Goal: Check status: Check status

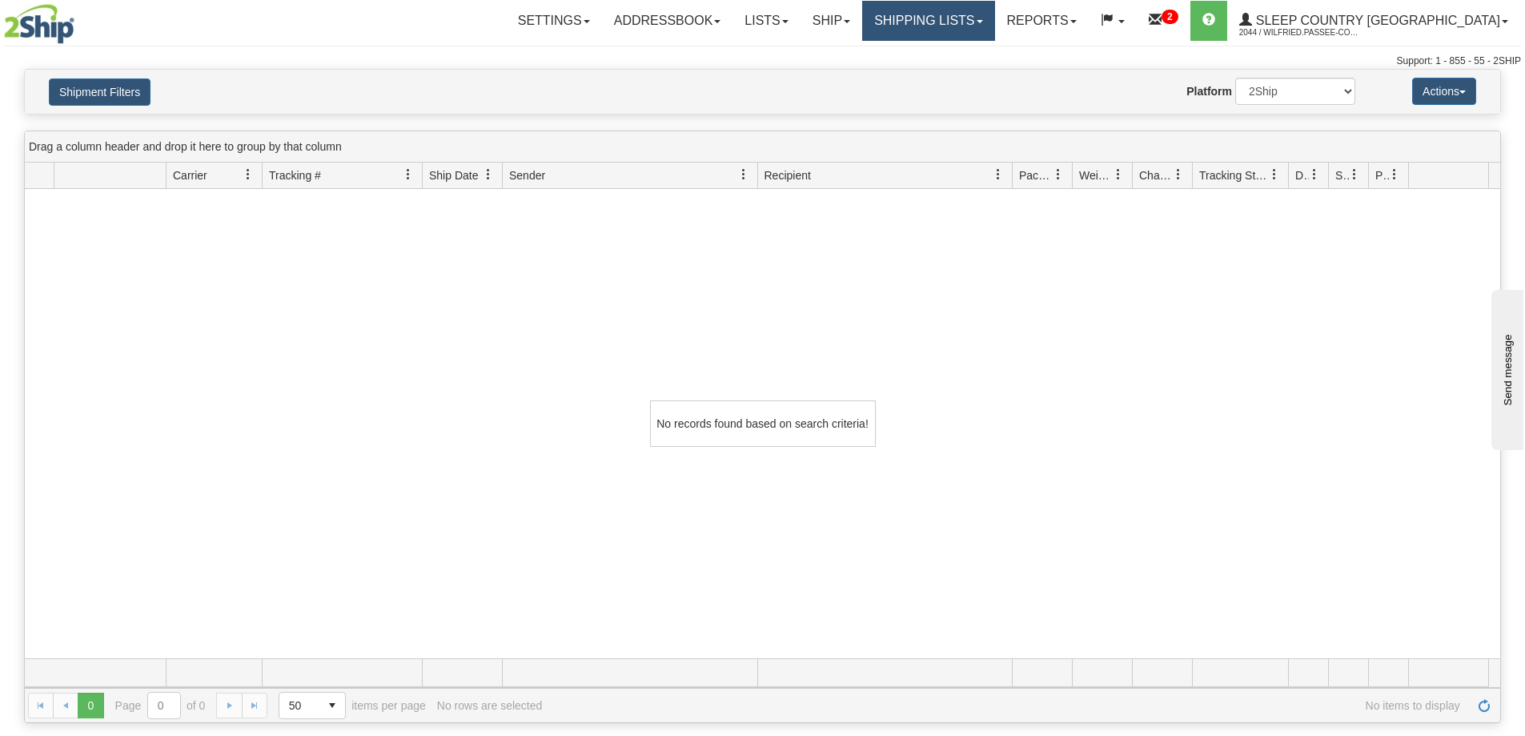
click at [994, 24] on link "Shipping lists" at bounding box center [928, 21] width 132 height 40
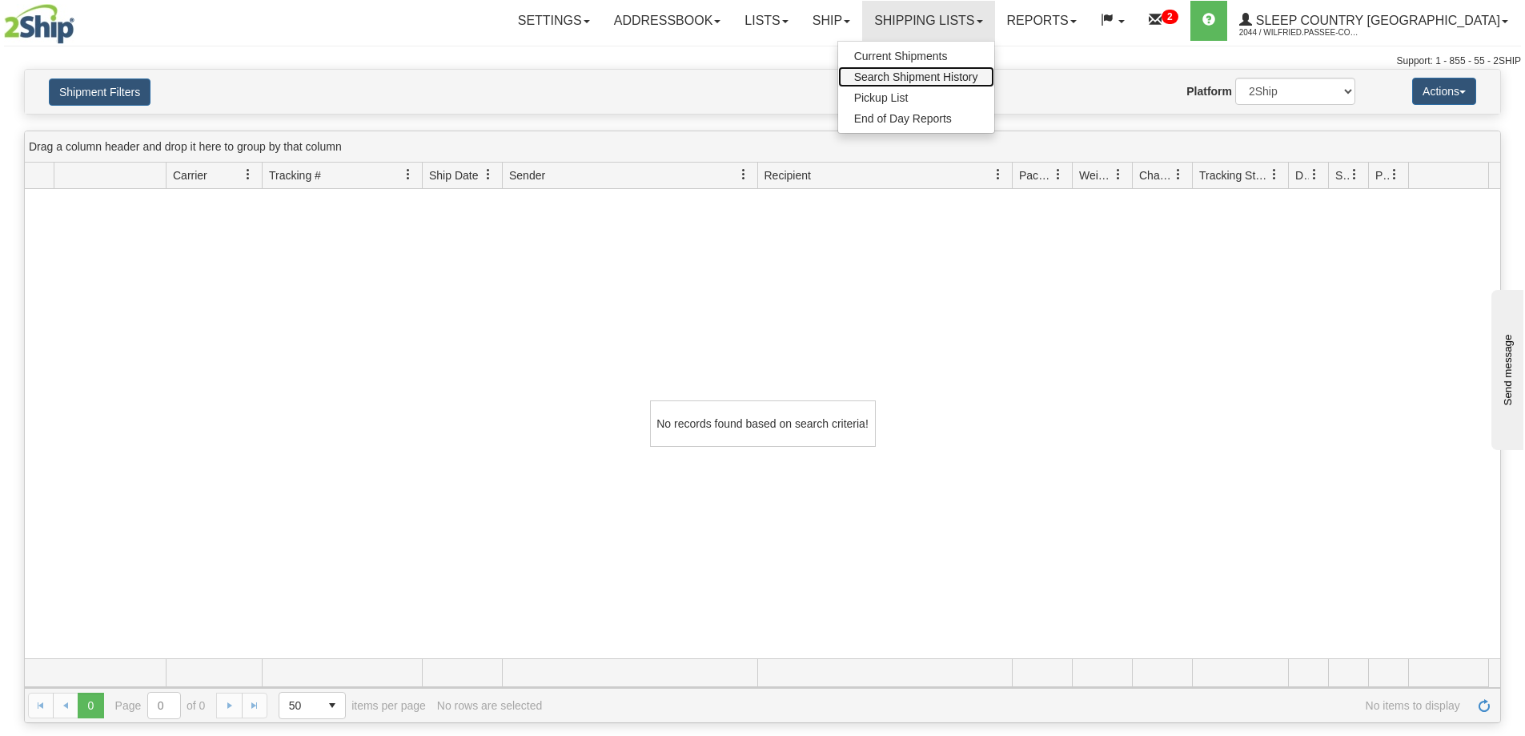
click at [978, 75] on span "Search Shipment History" at bounding box center [916, 76] width 124 height 13
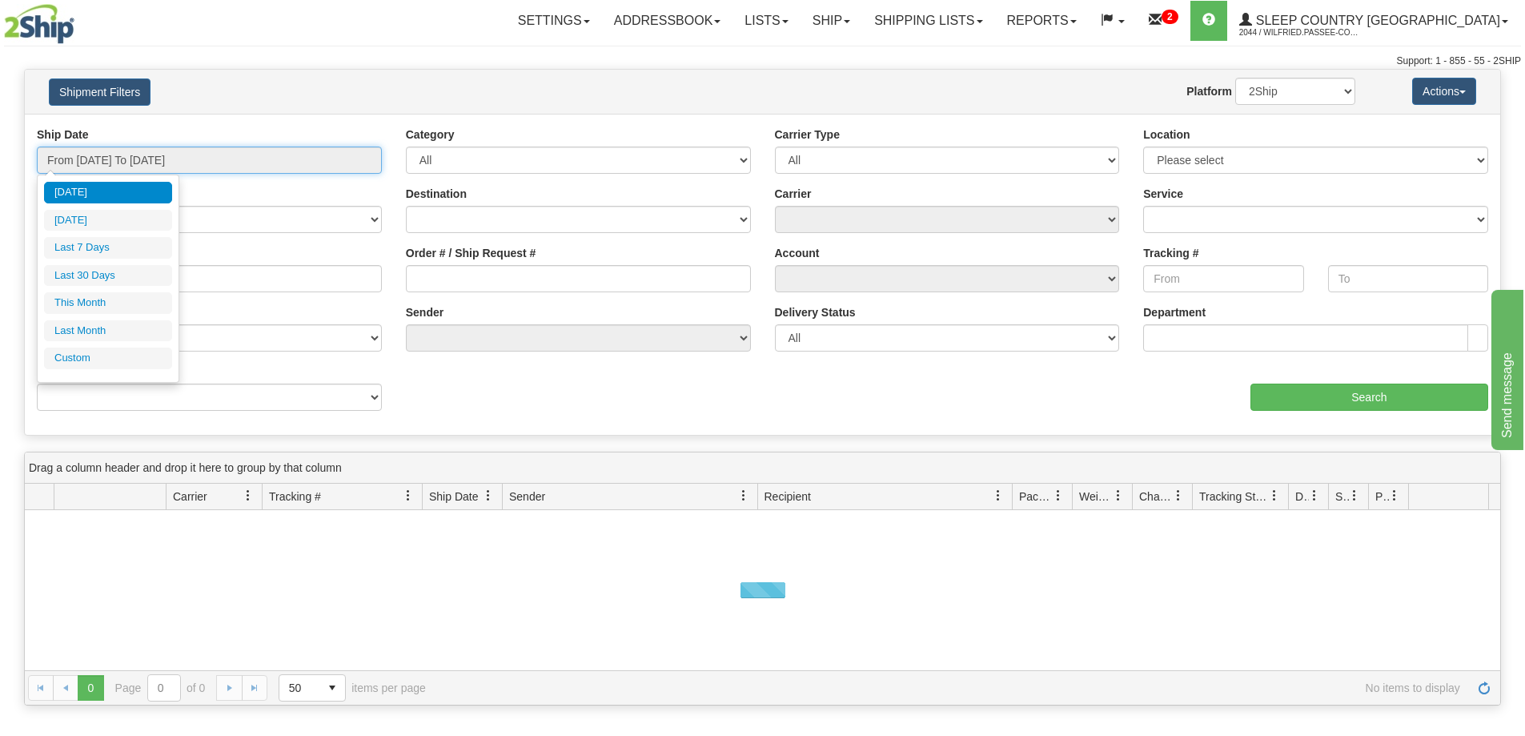
click at [162, 163] on input "From [DATE] To [DATE]" at bounding box center [209, 160] width 345 height 27
click at [131, 272] on li "Last 30 Days" at bounding box center [108, 276] width 128 height 22
type input "From 09/06/2025 To 10/05/2025"
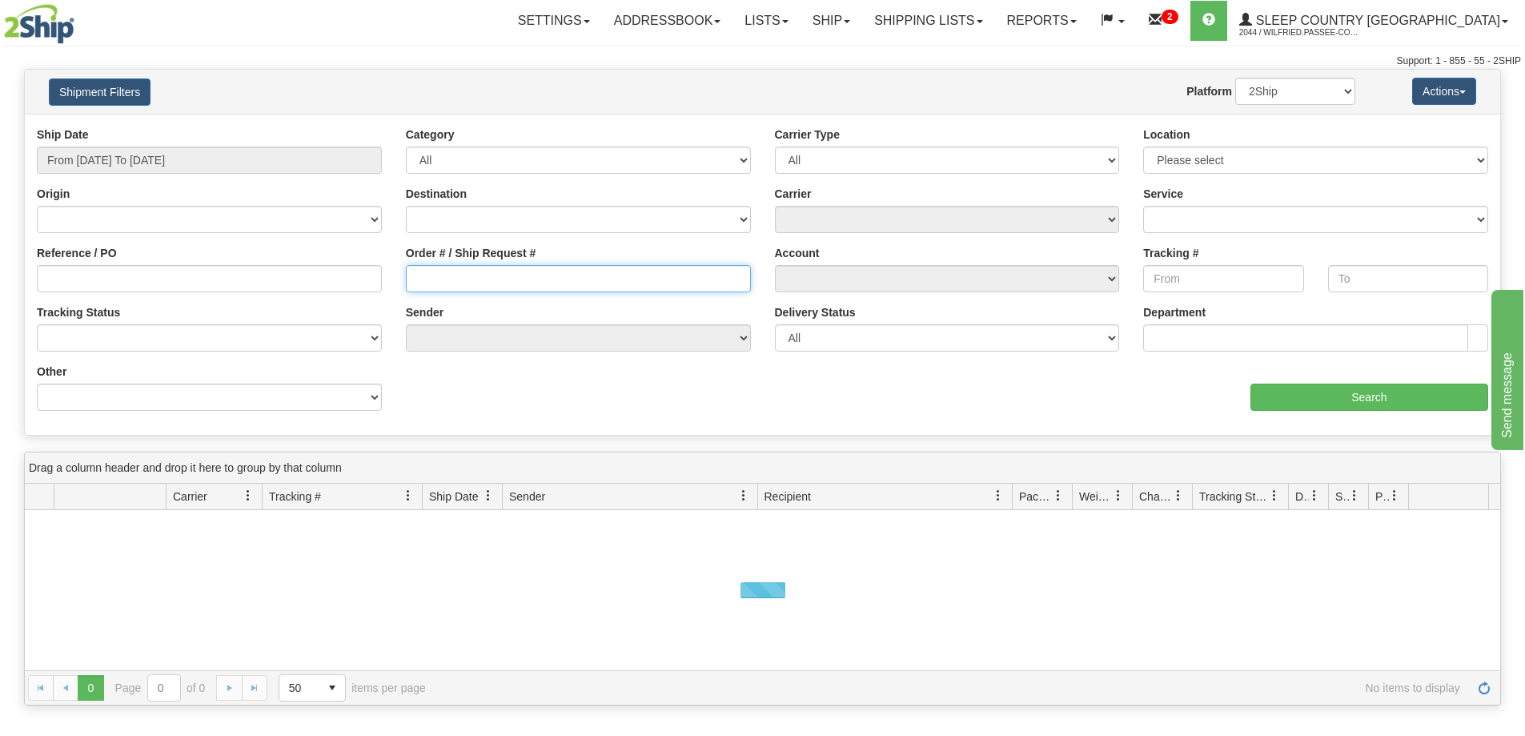
click at [505, 277] on input "Order # / Ship Request #" at bounding box center [578, 278] width 345 height 27
paste input "9000I133761"
type input "9000I133761"
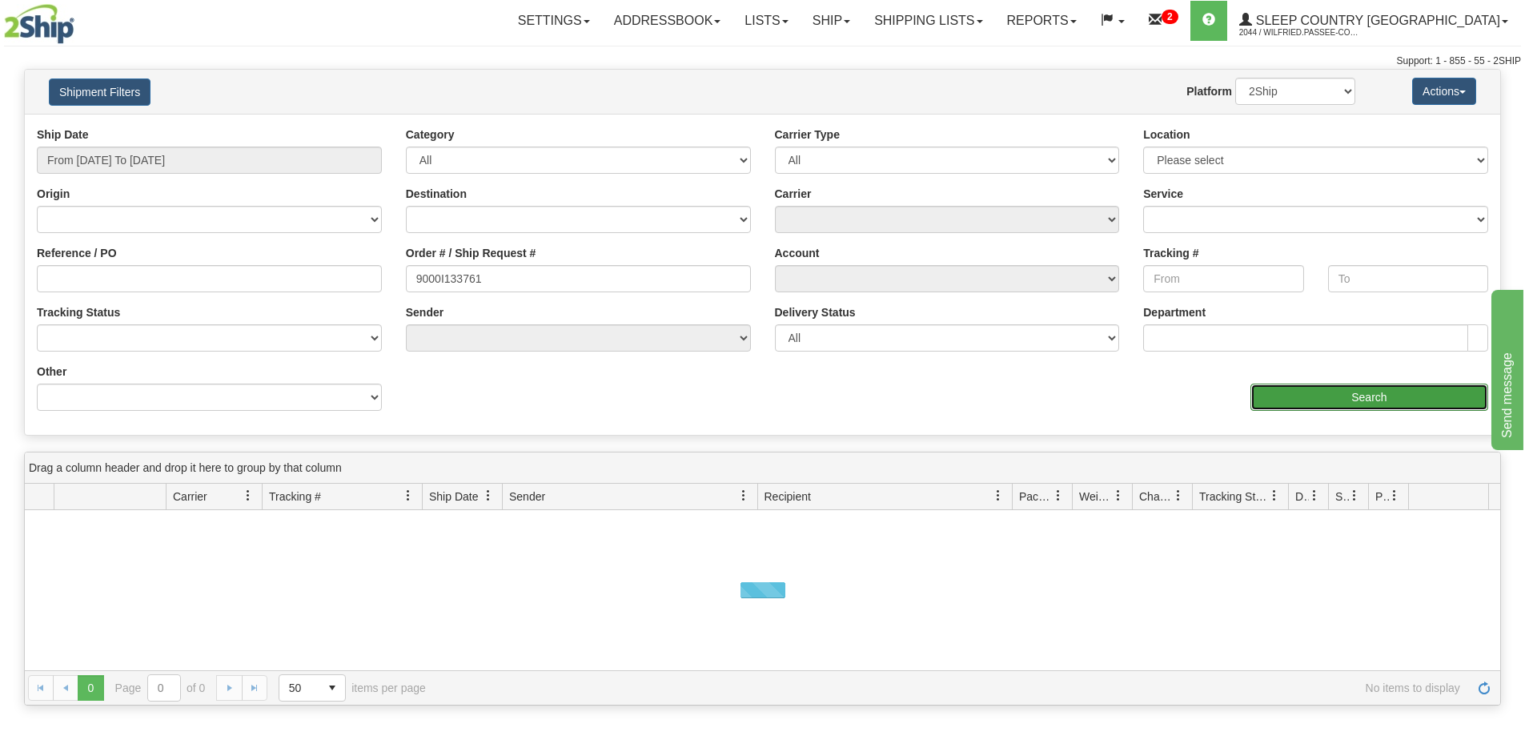
click at [1315, 393] on input "Search" at bounding box center [1370, 397] width 238 height 27
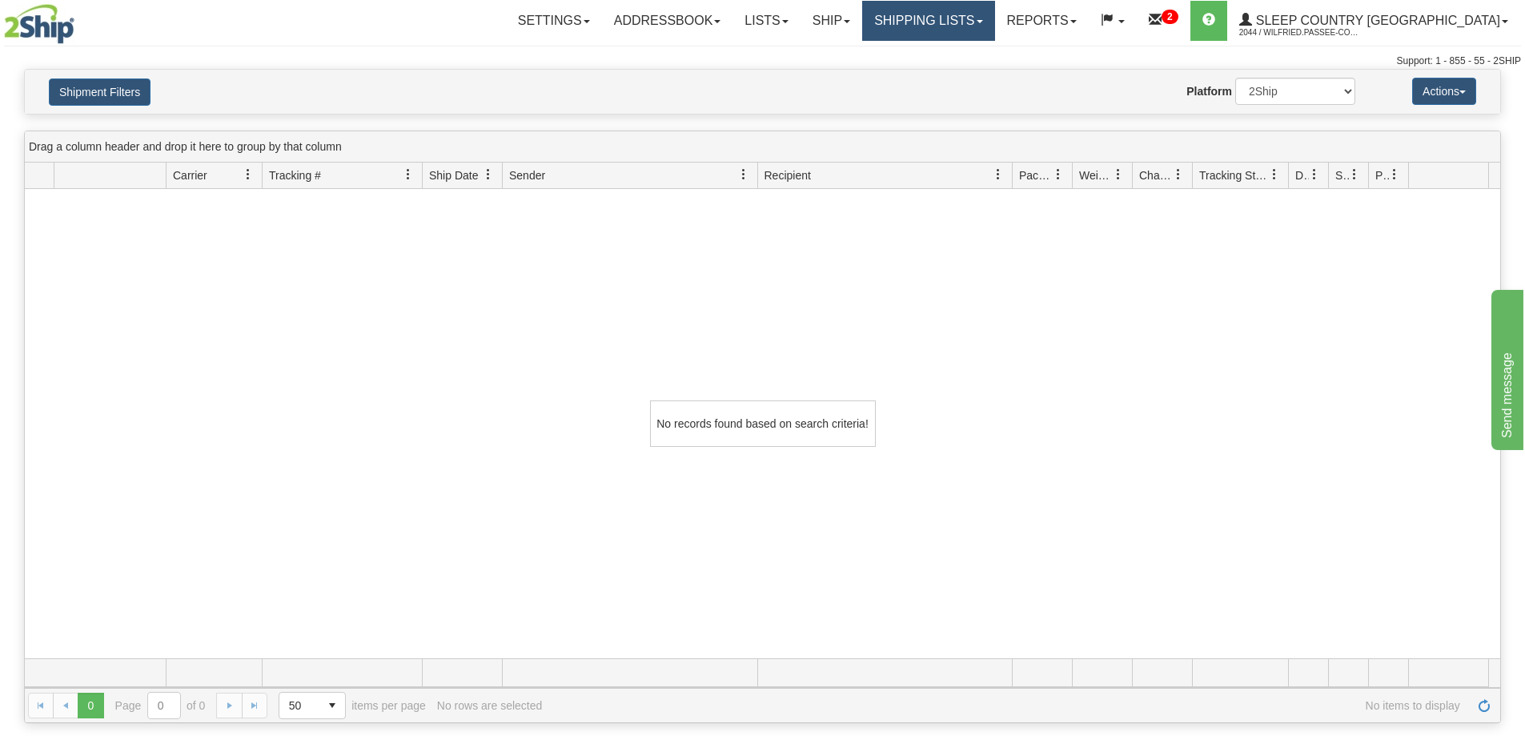
click at [993, 19] on link "Shipping lists" at bounding box center [928, 21] width 132 height 40
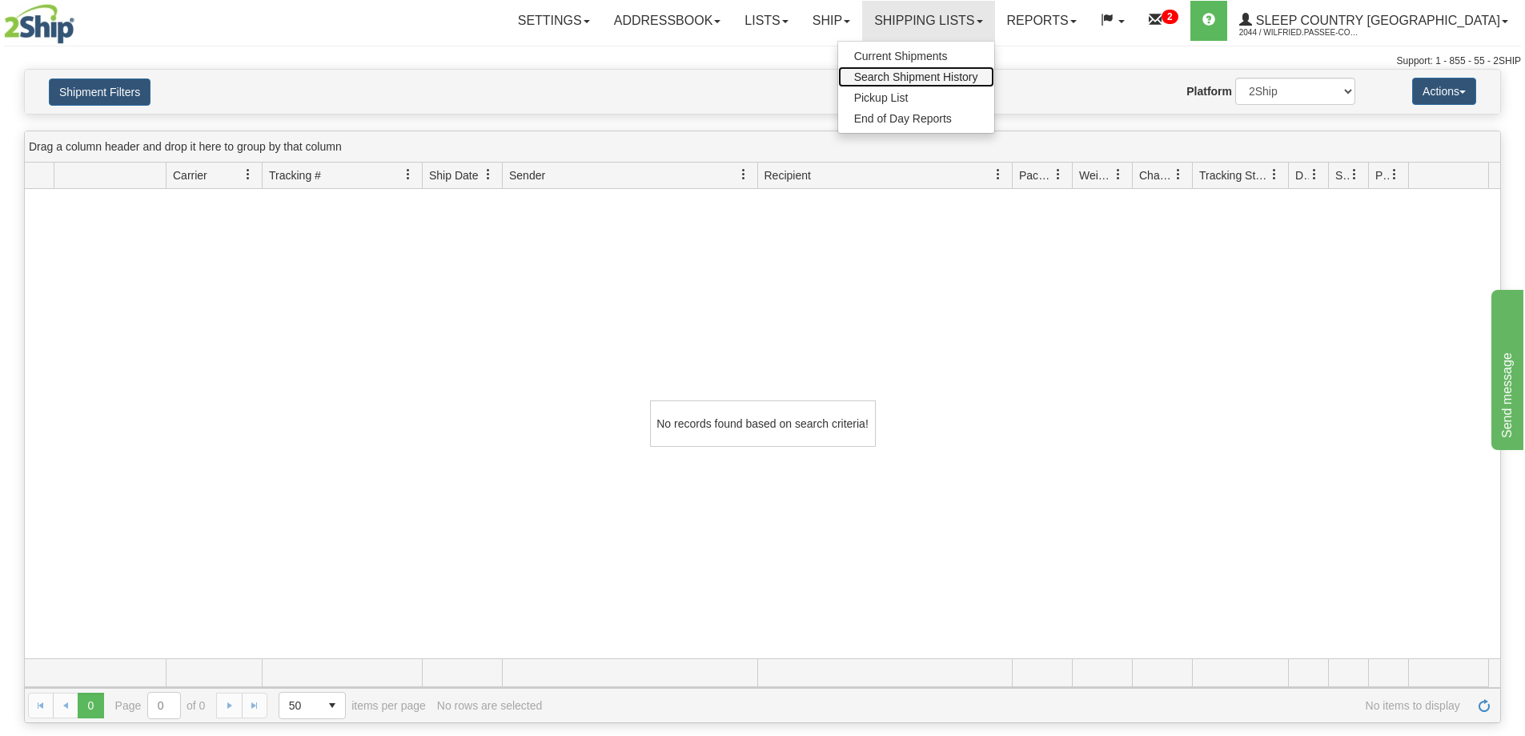
click at [978, 75] on span "Search Shipment History" at bounding box center [916, 76] width 124 height 13
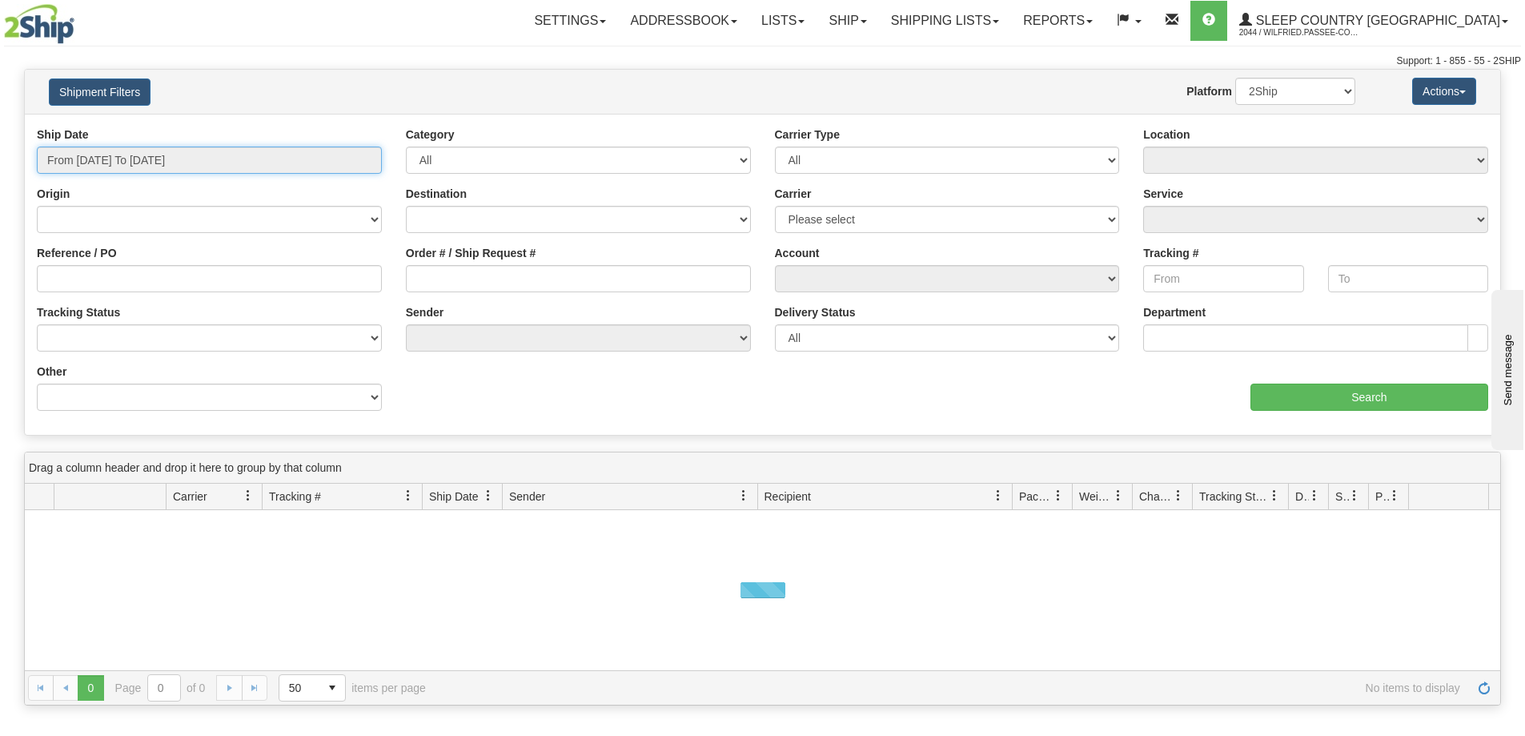
click at [164, 163] on input "From [DATE] To [DATE]" at bounding box center [209, 160] width 345 height 27
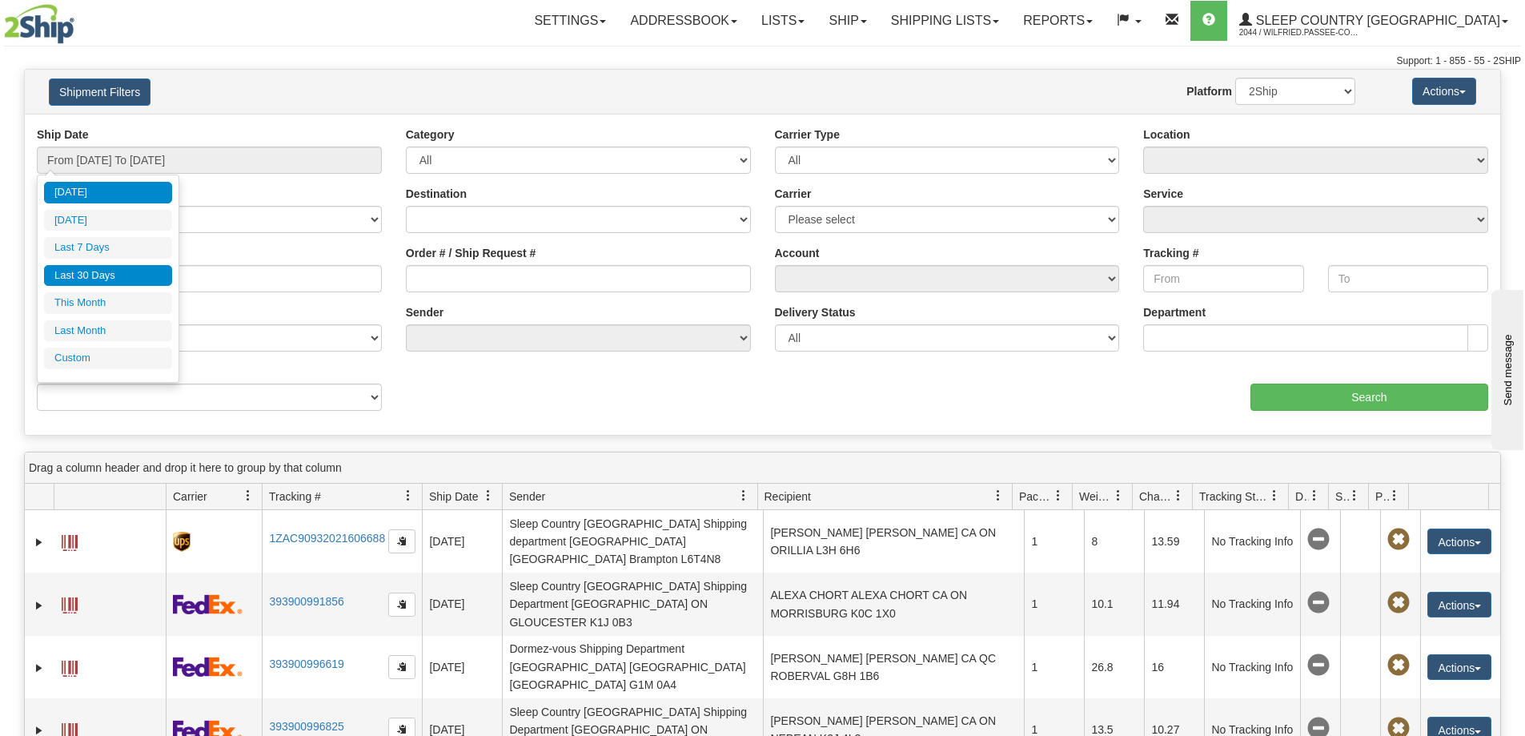
click at [112, 272] on li "Last 30 Days" at bounding box center [108, 276] width 128 height 22
type input "From [DATE] To [DATE]"
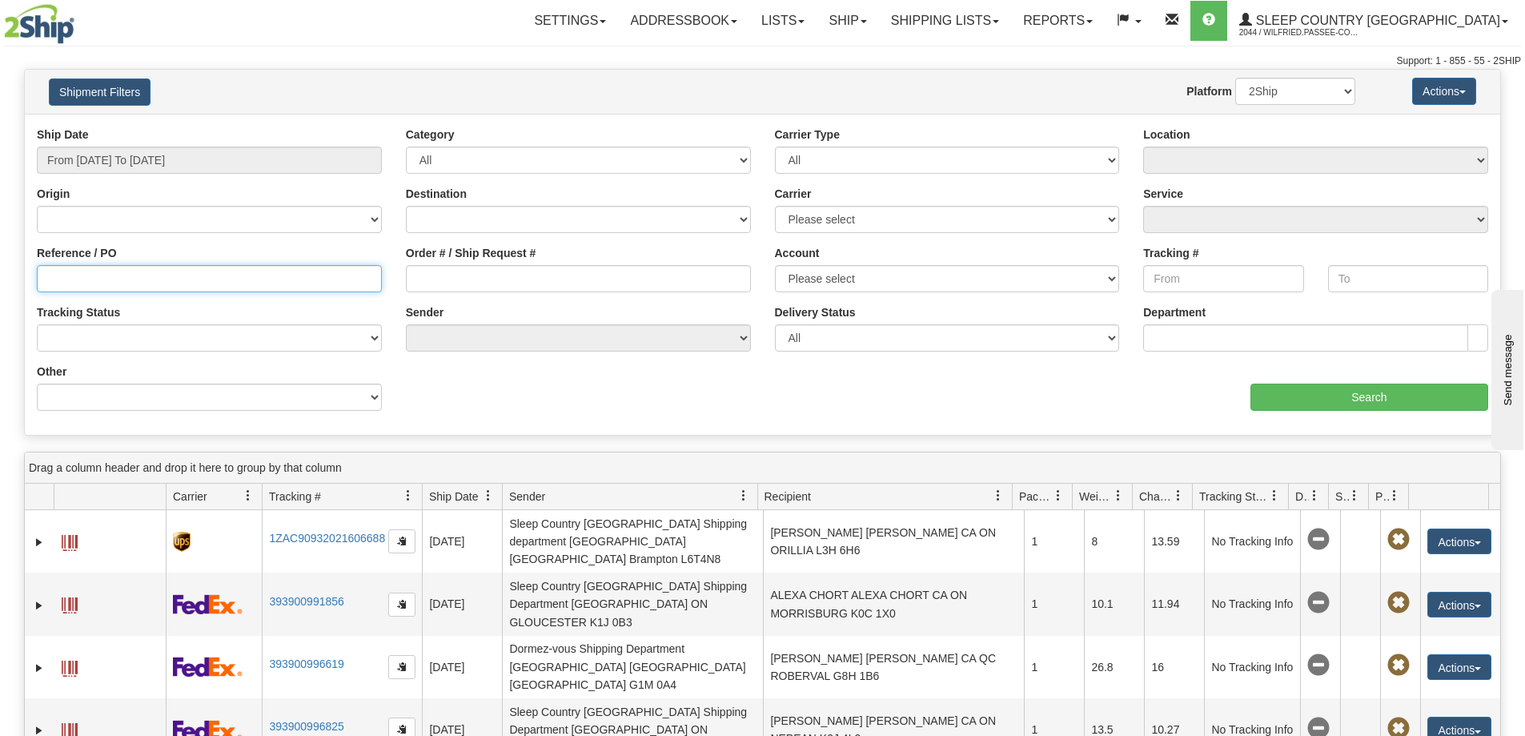
click at [163, 278] on input "Reference / PO" at bounding box center [209, 278] width 345 height 27
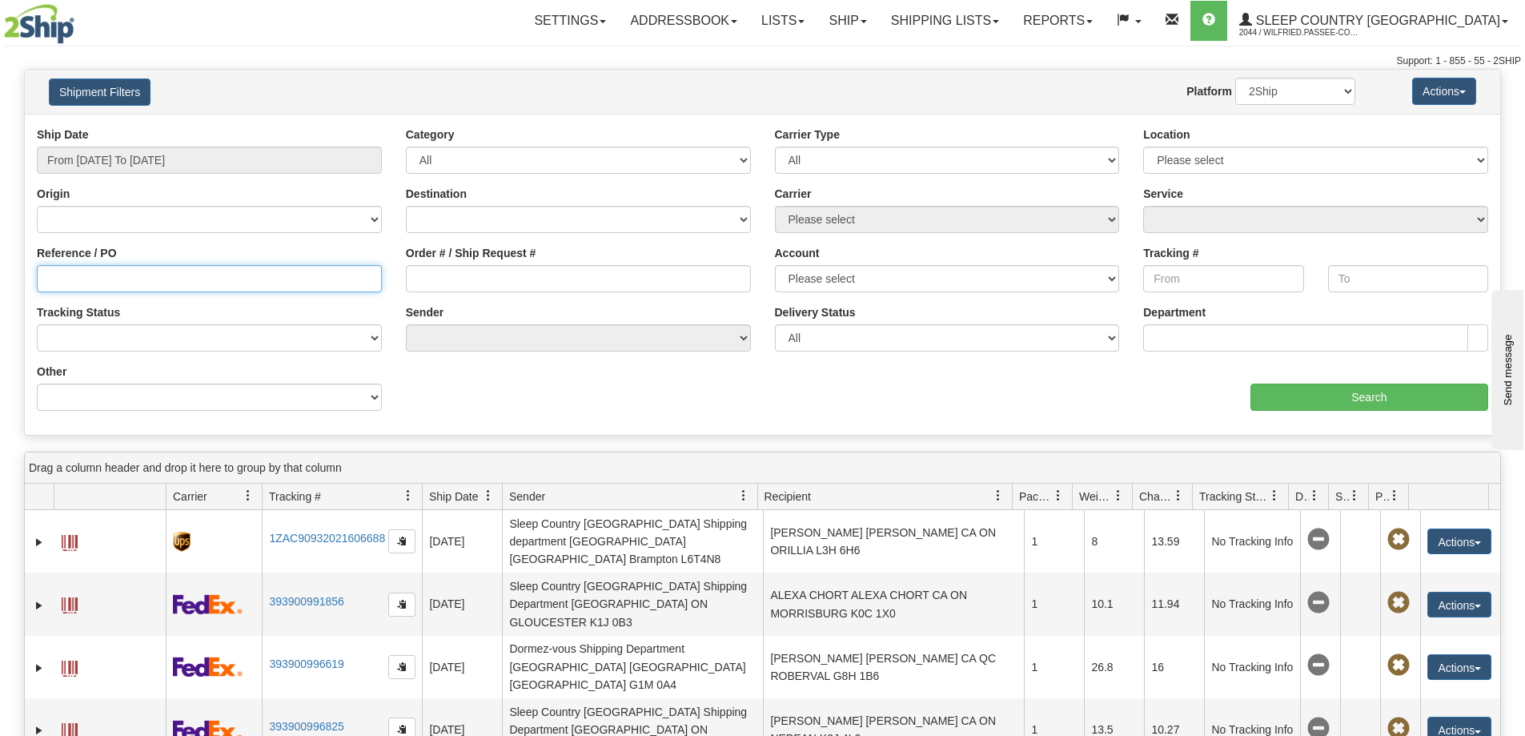
paste input "9000I133761"
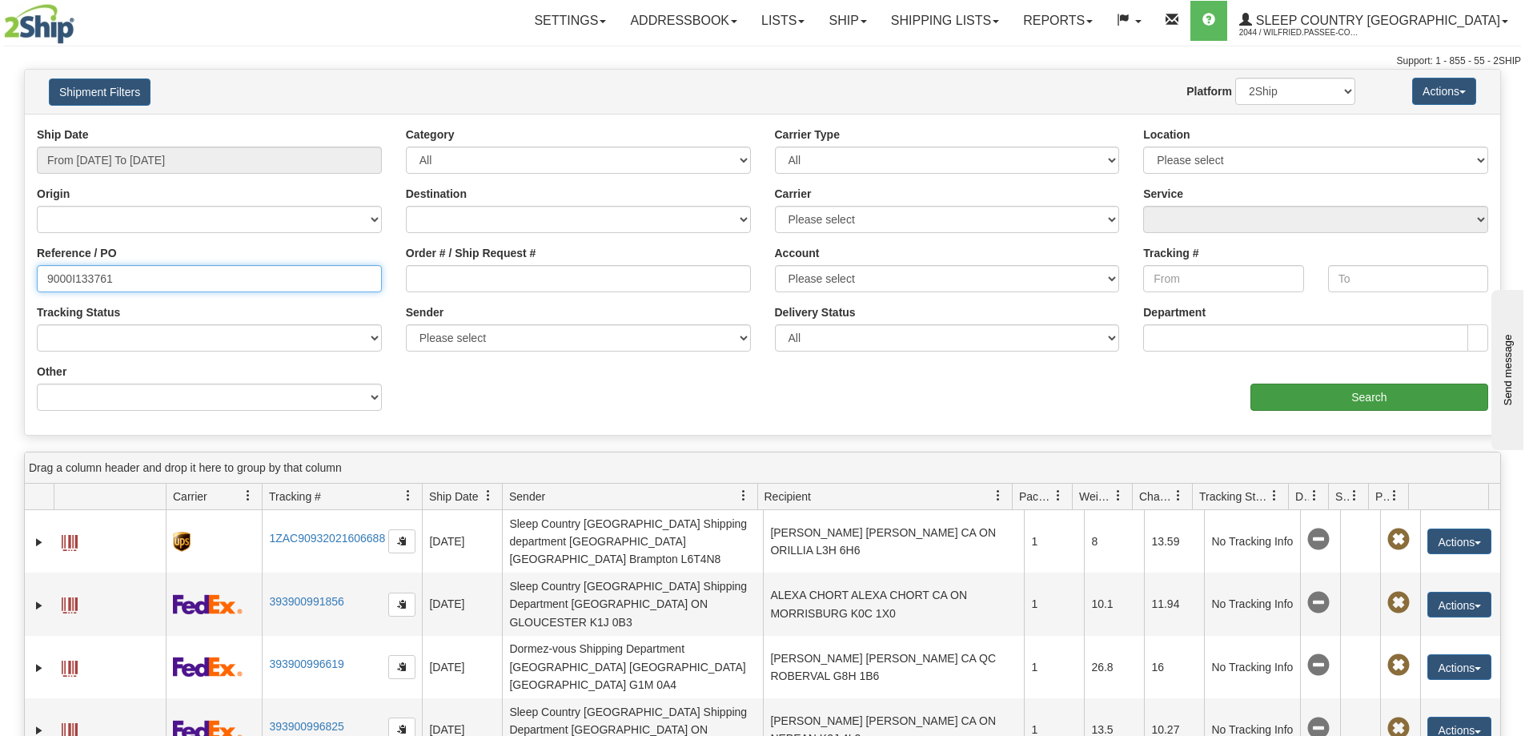
type input "9000I133761"
click at [1273, 400] on input "Search" at bounding box center [1370, 397] width 238 height 27
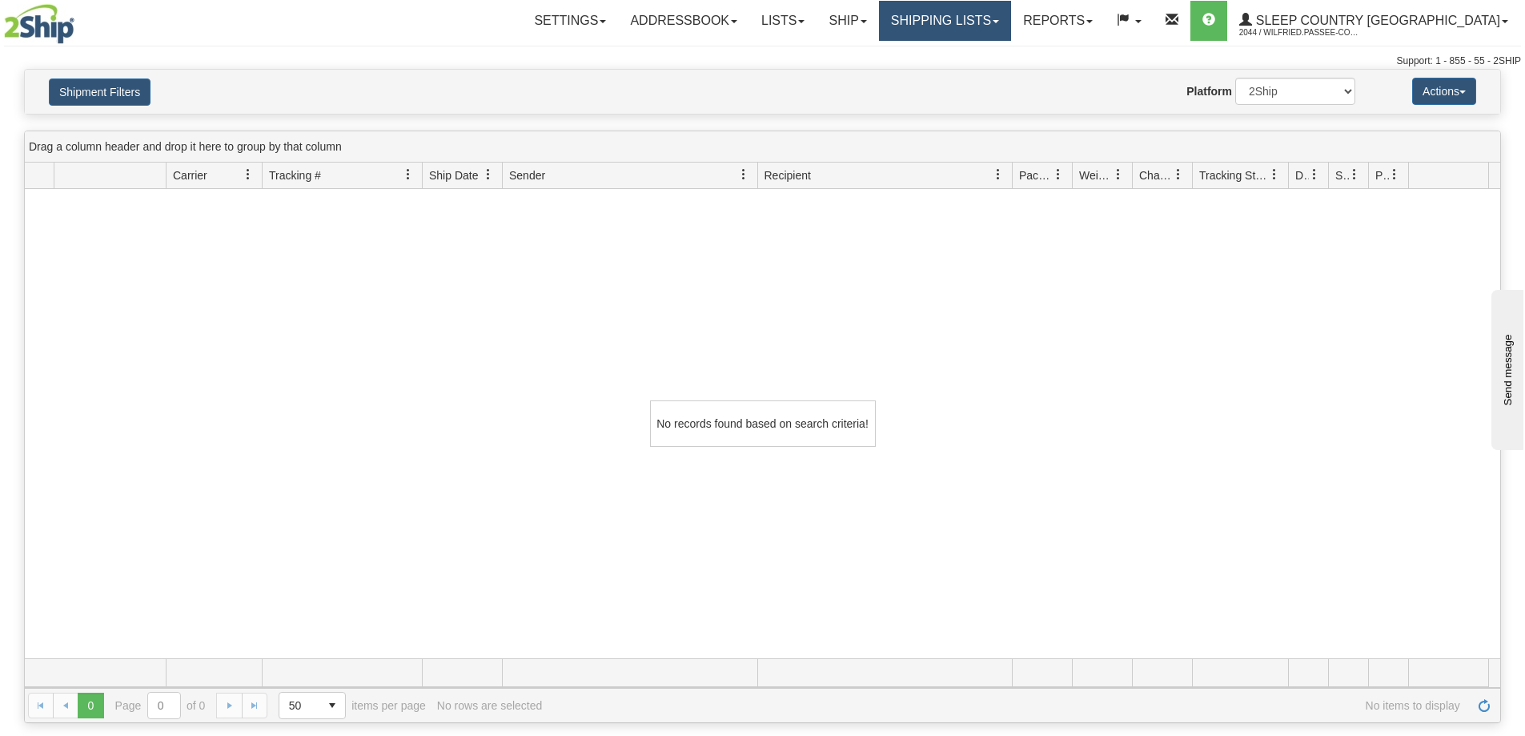
click at [1011, 20] on link "Shipping lists" at bounding box center [945, 21] width 132 height 40
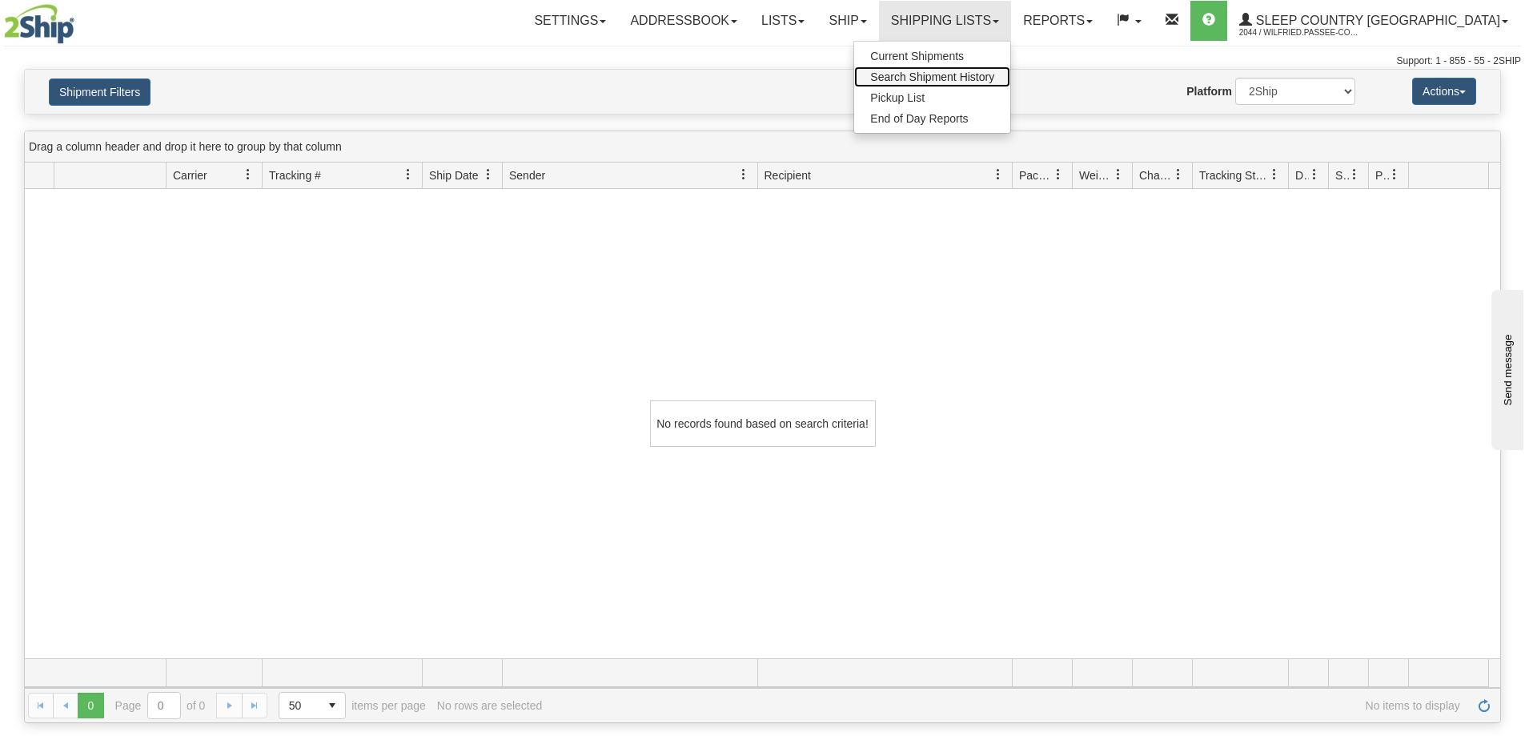
click at [994, 74] on span "Search Shipment History" at bounding box center [932, 76] width 124 height 13
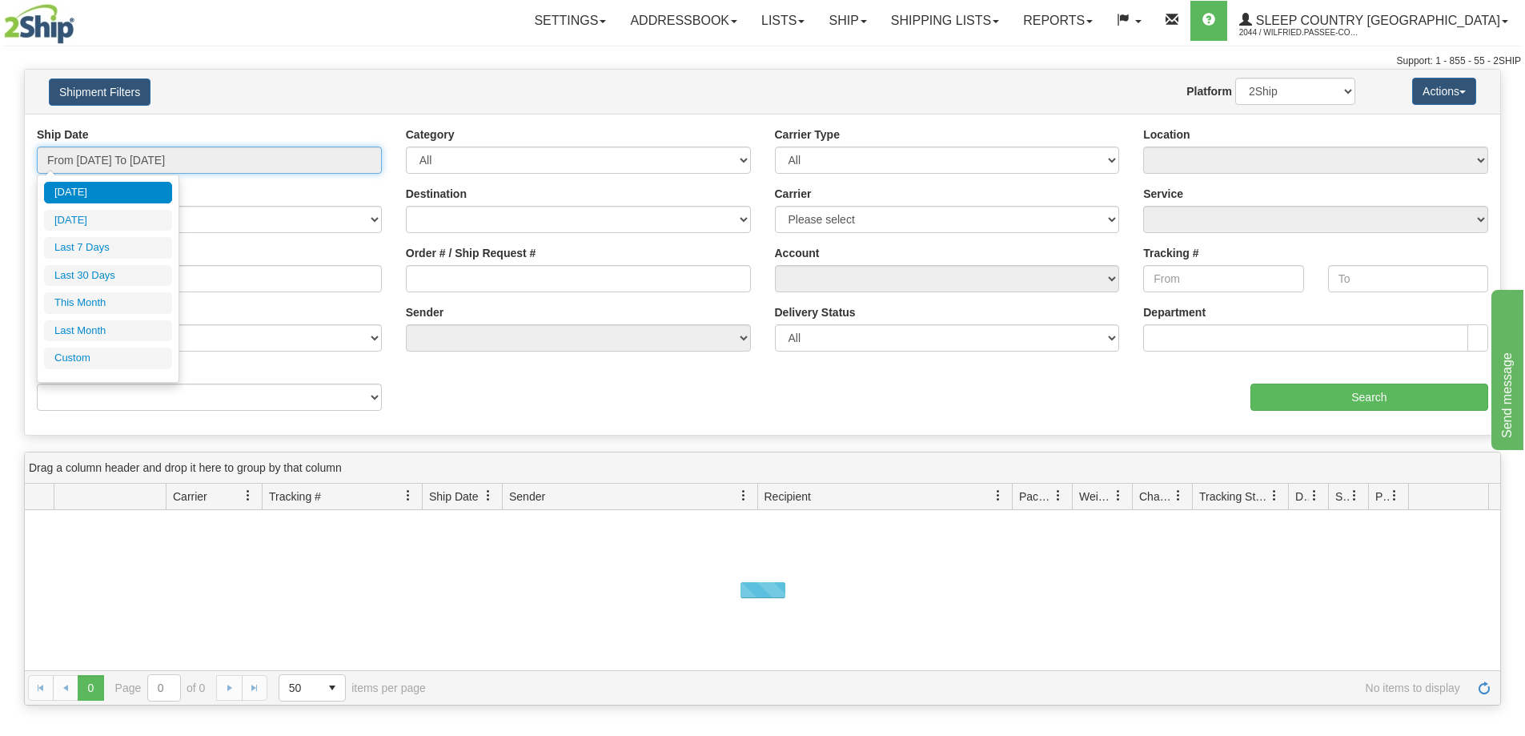
click at [171, 157] on input "From [DATE] To [DATE]" at bounding box center [209, 160] width 345 height 27
click at [113, 276] on li "Last 30 Days" at bounding box center [108, 276] width 128 height 22
type input "From [DATE] To [DATE]"
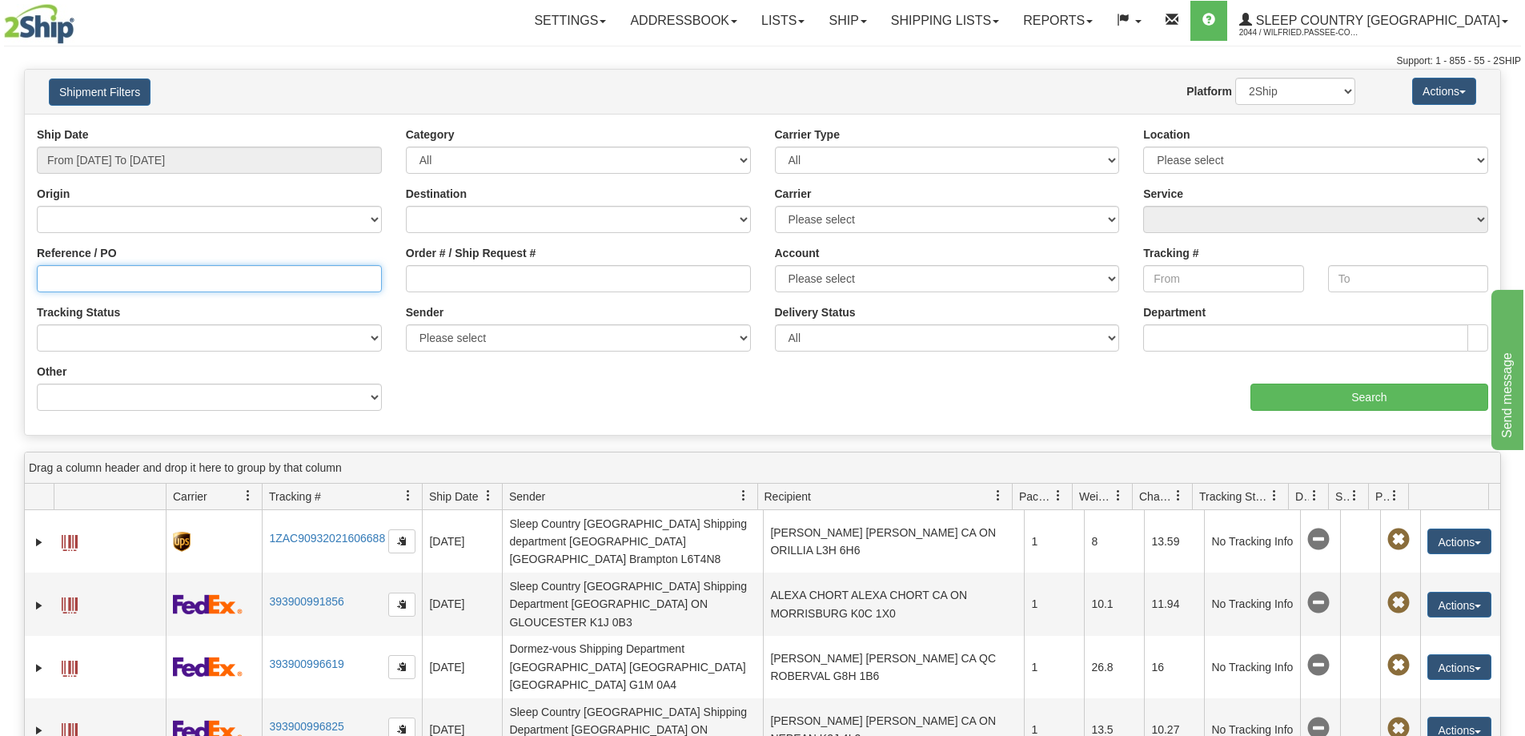
click at [173, 286] on input "Reference / PO" at bounding box center [209, 278] width 345 height 27
paste input "1059852"
type input "1059852"
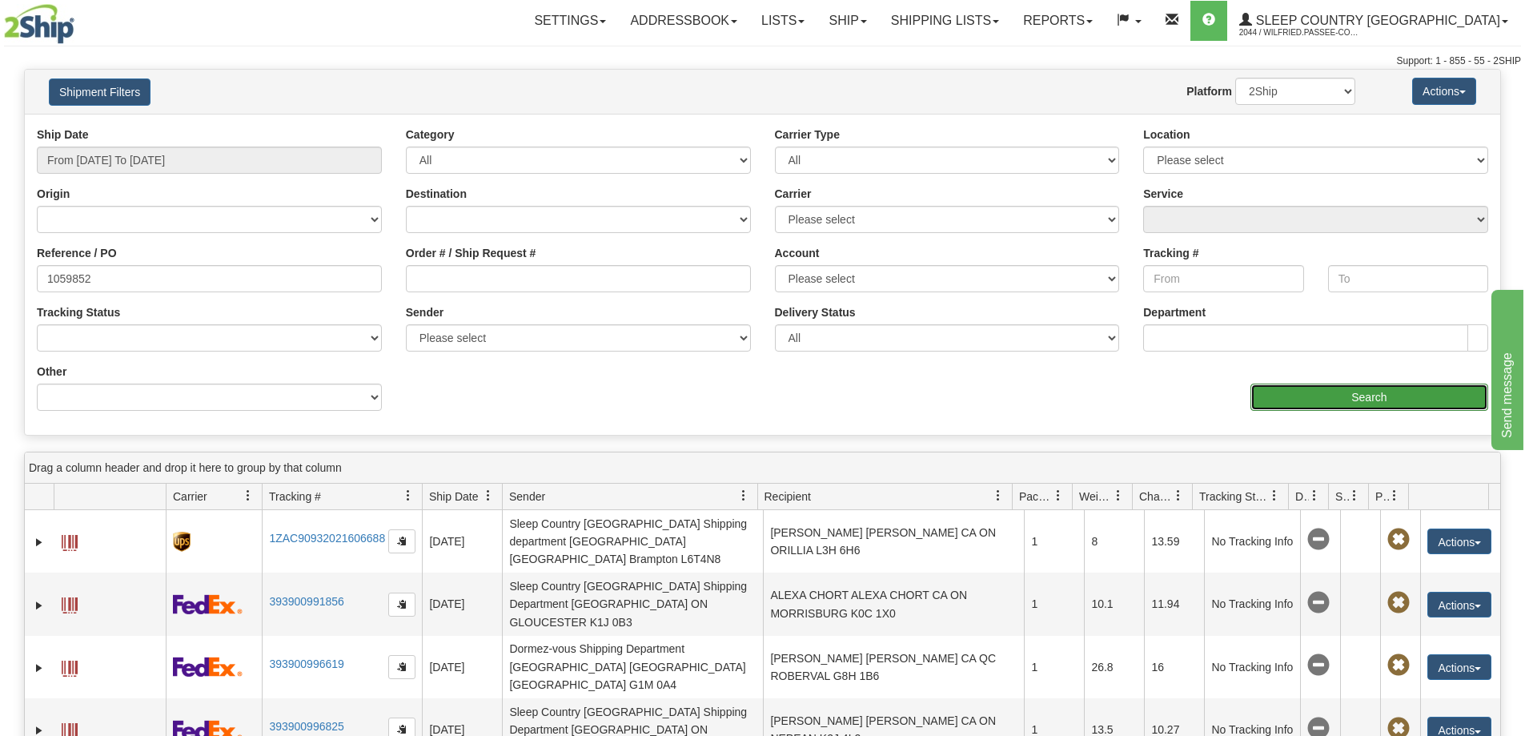
drag, startPoint x: 1395, startPoint y: 391, endPoint x: 1327, endPoint y: 387, distance: 67.4
click at [1327, 387] on input "Search" at bounding box center [1370, 397] width 238 height 27
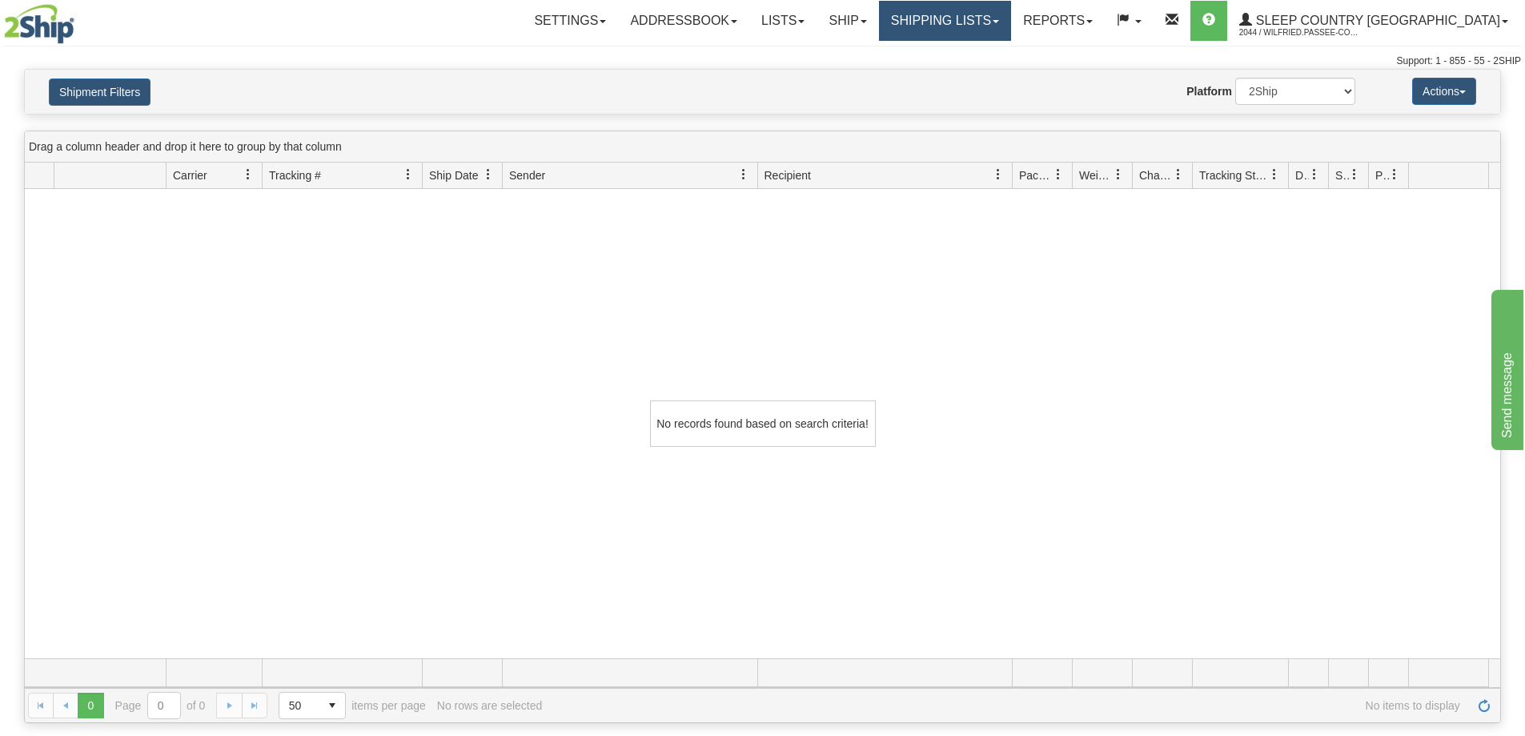
click at [1009, 21] on link "Shipping lists" at bounding box center [945, 21] width 132 height 40
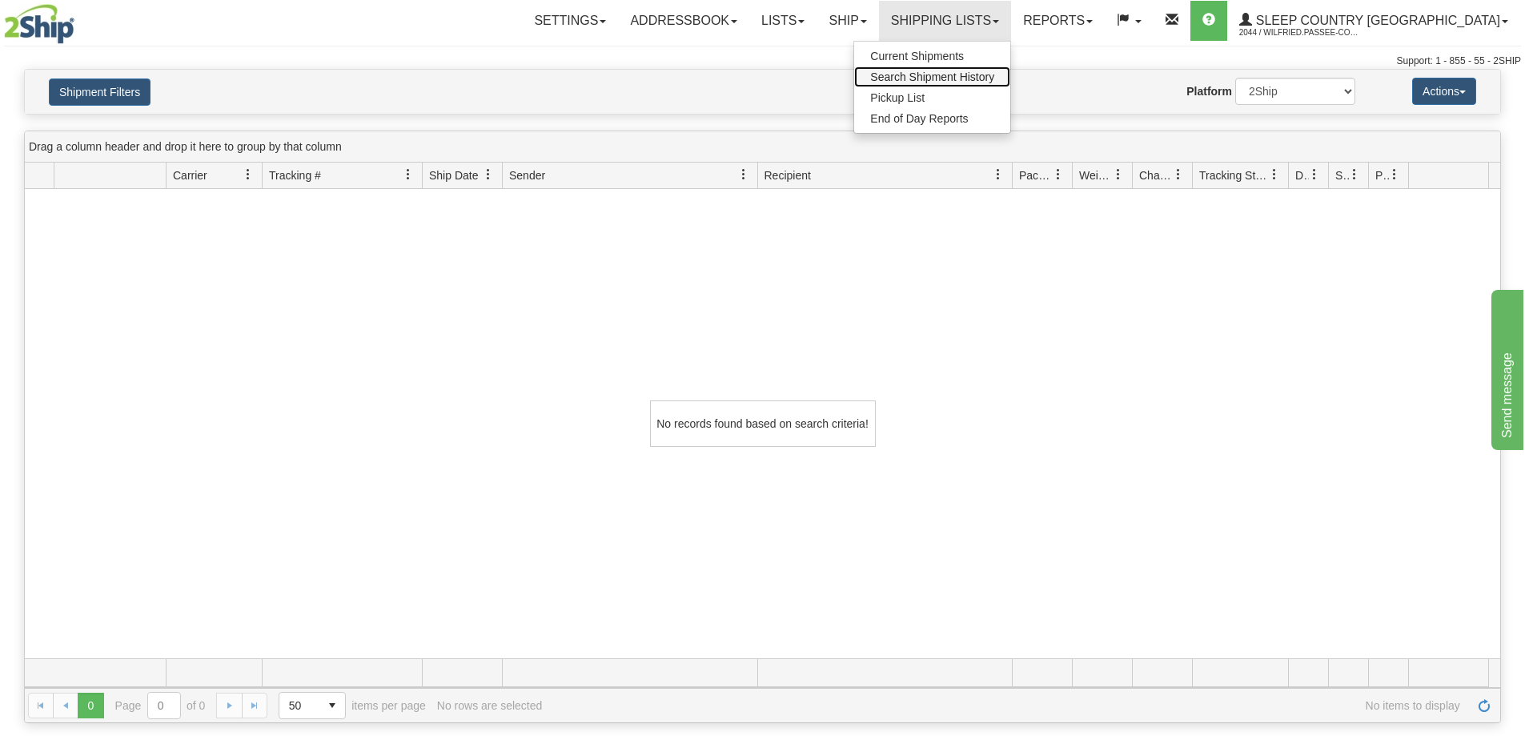
drag, startPoint x: 1055, startPoint y: 78, endPoint x: 916, endPoint y: 146, distance: 155.0
click at [994, 78] on span "Search Shipment History" at bounding box center [932, 76] width 124 height 13
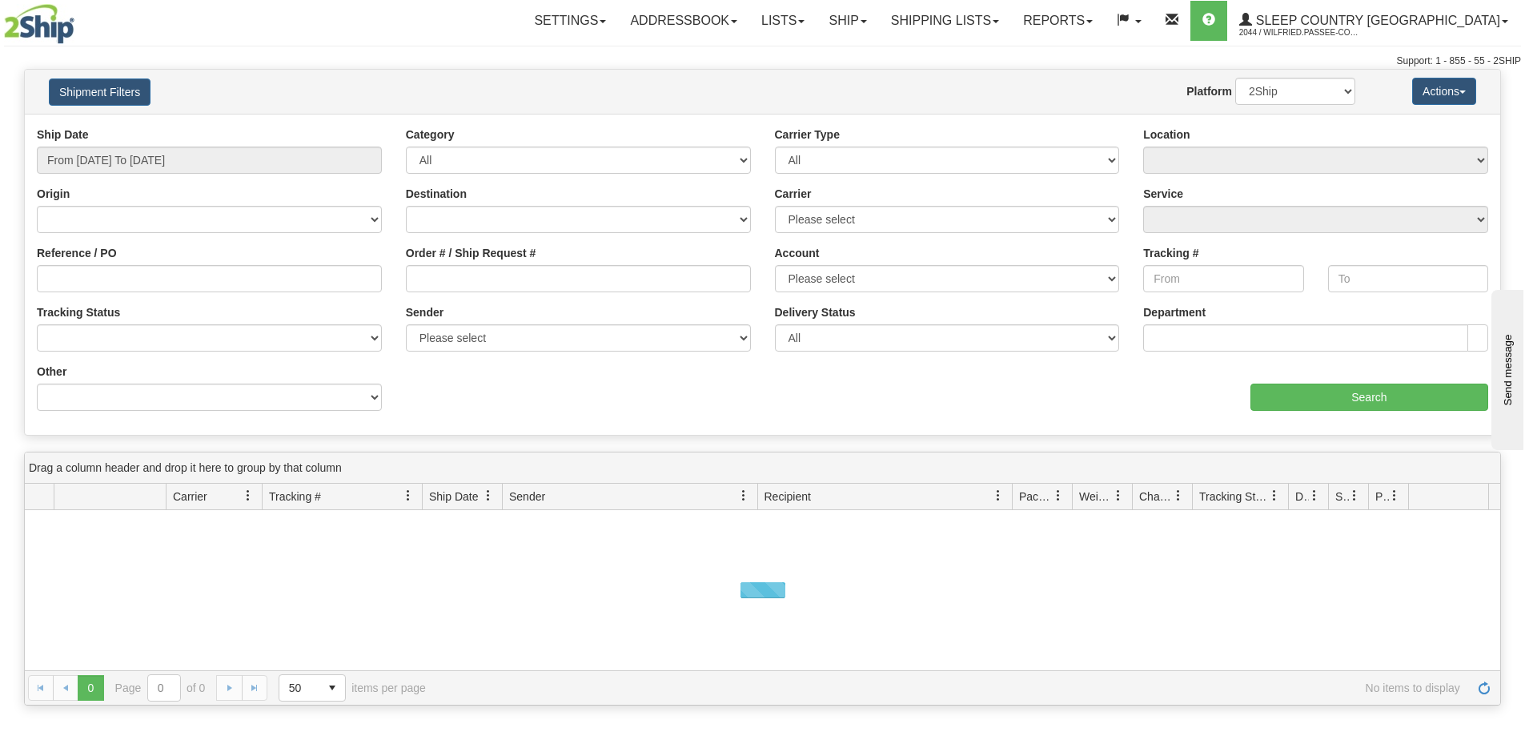
click at [367, 65] on div "Support: 1 - 855 - 55 - 2SHIP" at bounding box center [762, 61] width 1517 height 14
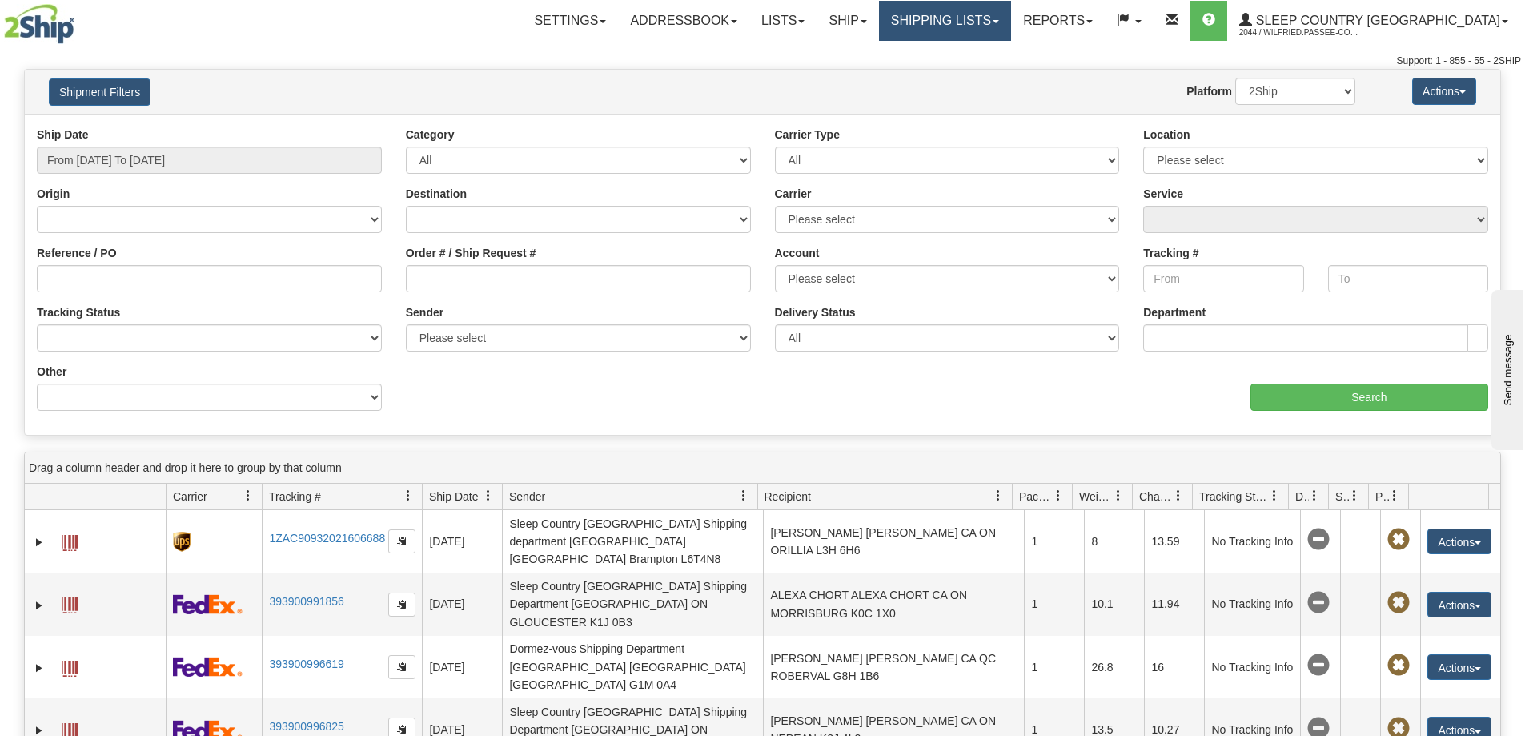
click at [986, 20] on link "Shipping lists" at bounding box center [945, 21] width 132 height 40
click at [577, 49] on div "Toggle navigation Settings Shipping Preferences Fields Preferences New" at bounding box center [762, 34] width 1525 height 69
click at [998, 18] on link "Shipping lists" at bounding box center [945, 21] width 132 height 40
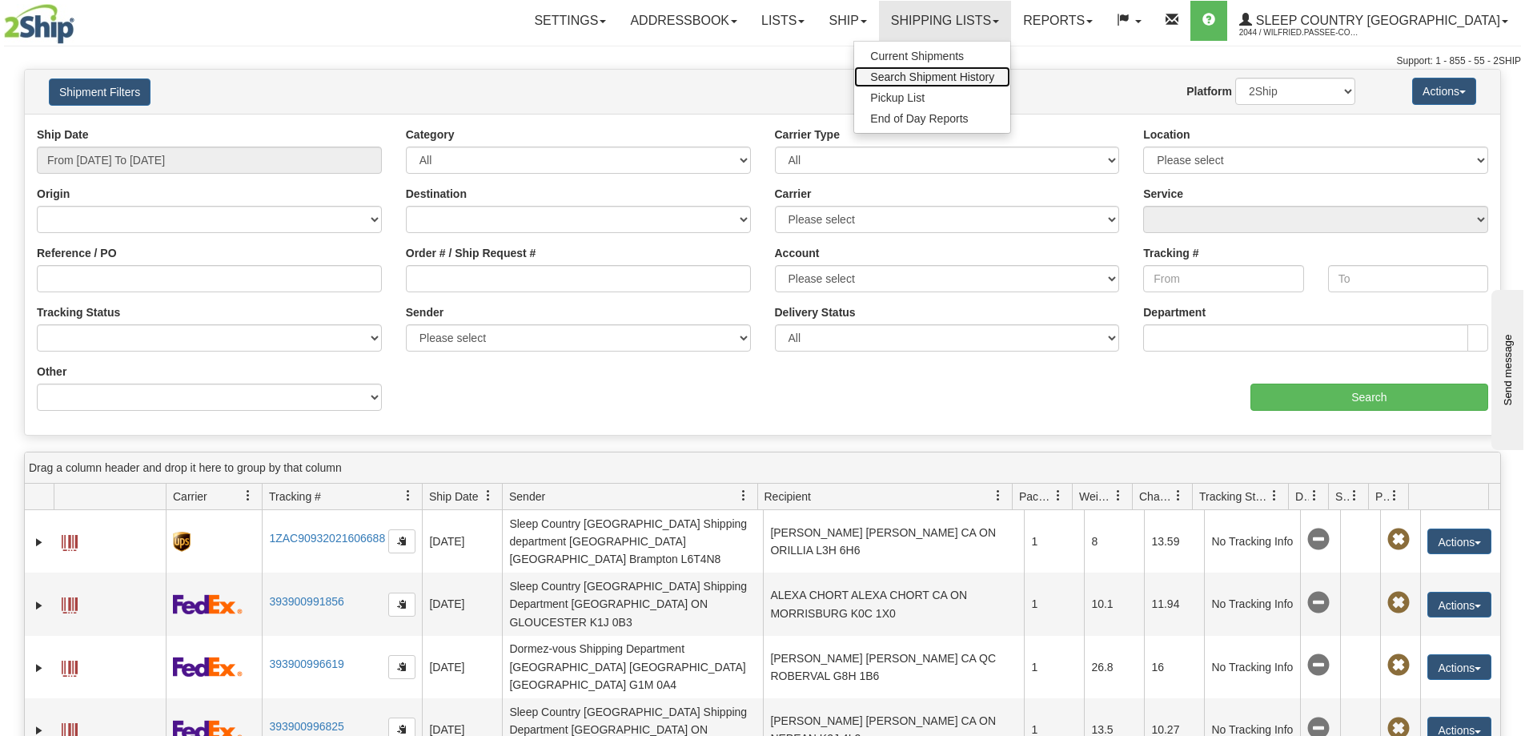
click at [994, 80] on span "Search Shipment History" at bounding box center [932, 76] width 124 height 13
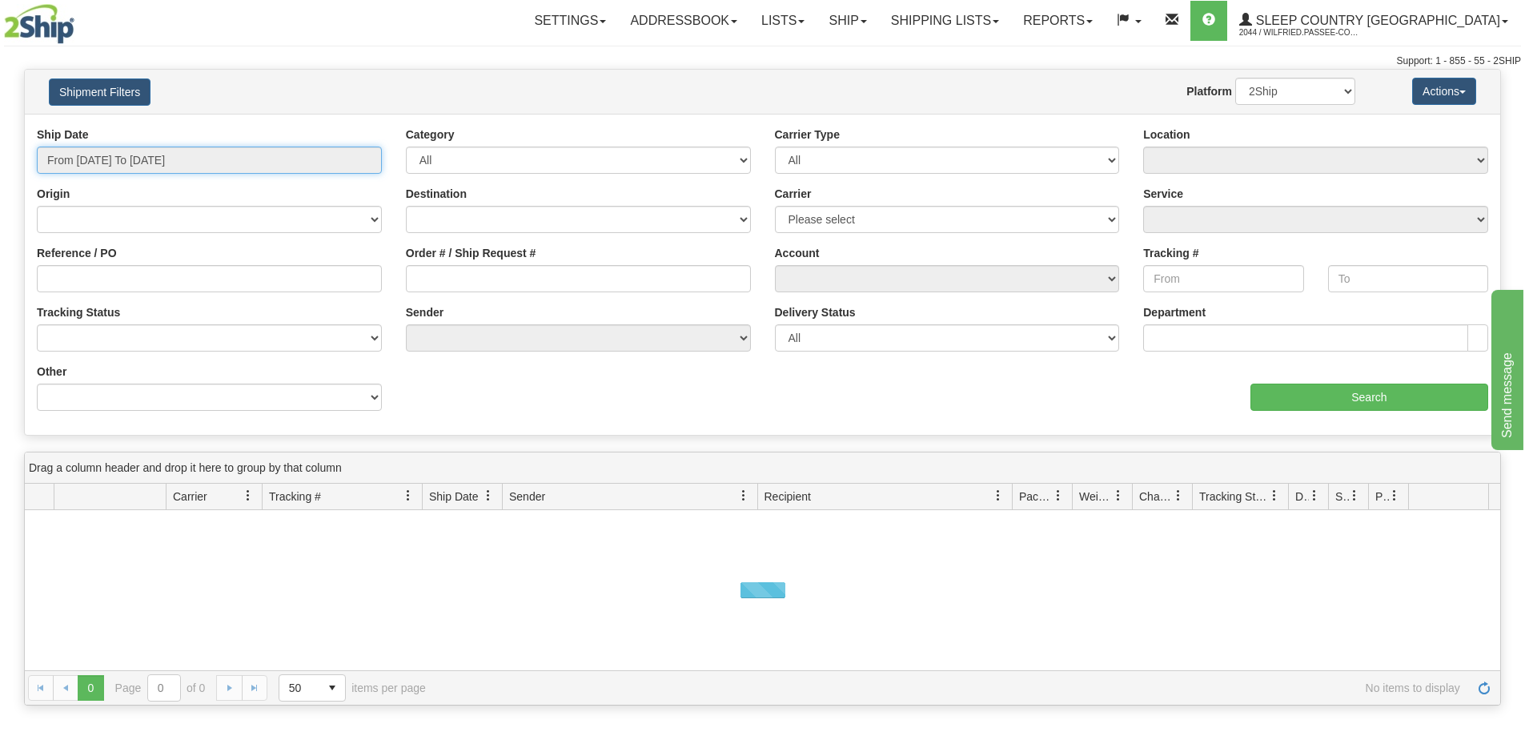
drag, startPoint x: 109, startPoint y: 159, endPoint x: 114, endPoint y: 169, distance: 11.1
click at [109, 160] on input "From [DATE] To [DATE]" at bounding box center [209, 160] width 345 height 27
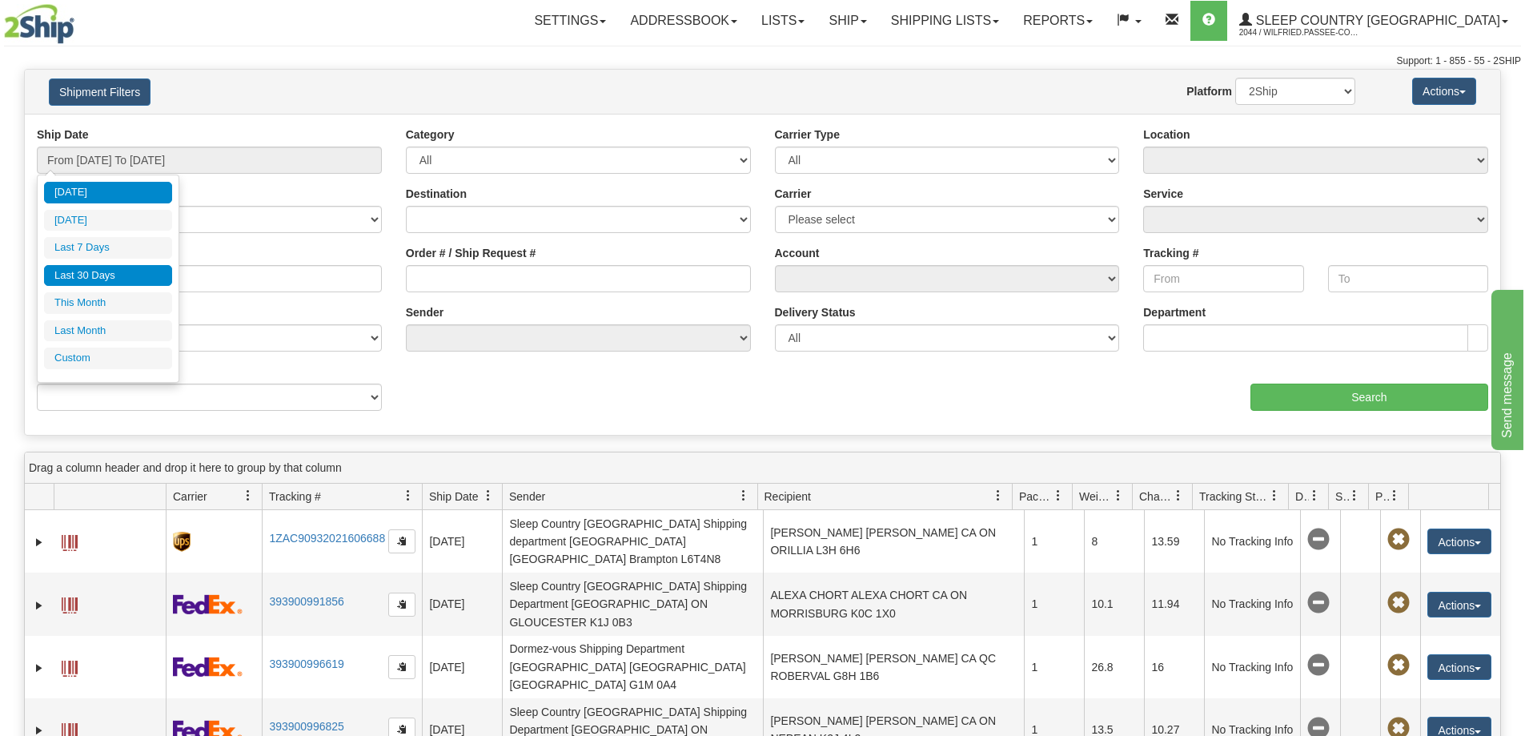
click at [122, 276] on li "Last 30 Days" at bounding box center [108, 276] width 128 height 22
type input "From [DATE] To [DATE]"
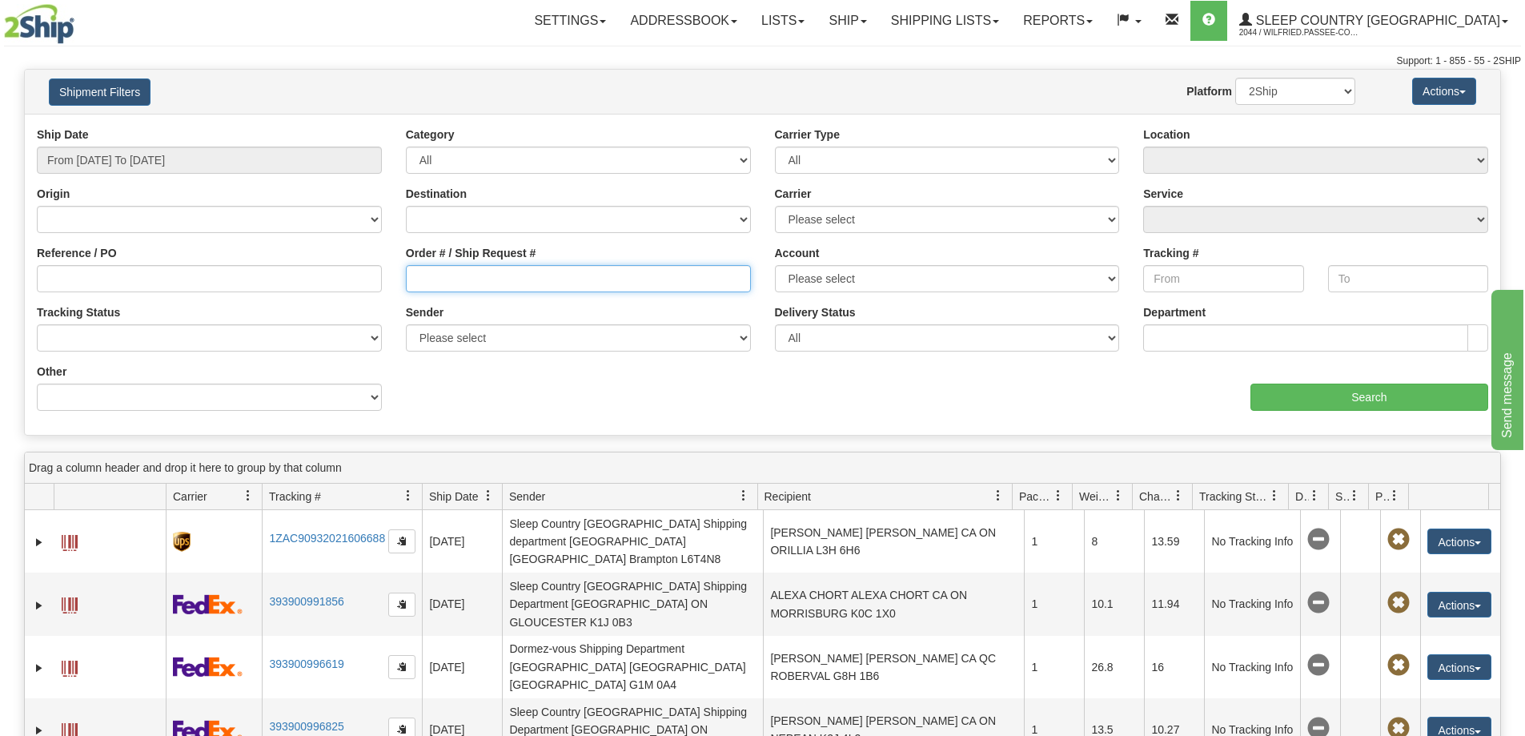
click at [438, 283] on input "Order # / Ship Request #" at bounding box center [578, 278] width 345 height 27
paste input "9000I141586"
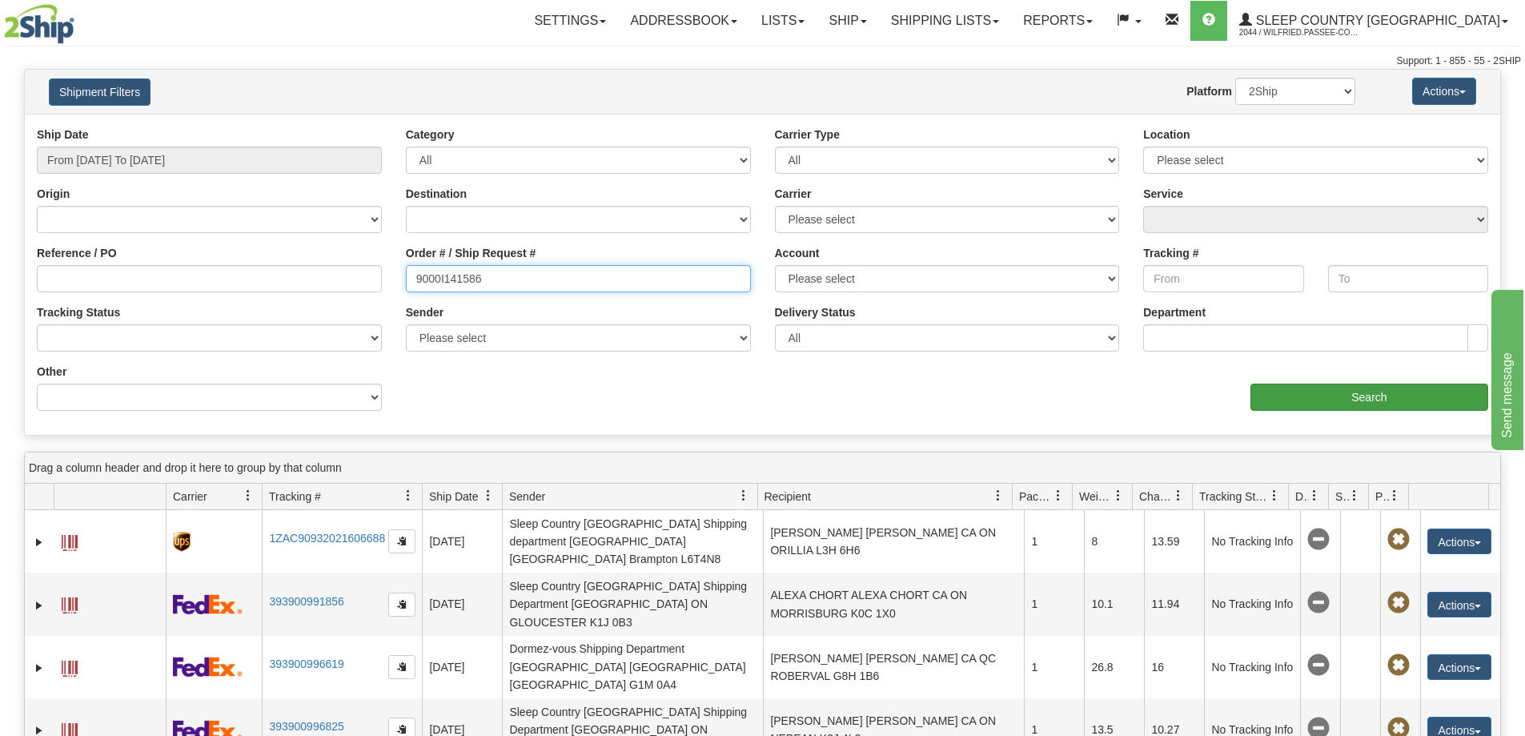
type input "9000I141586"
click at [1319, 406] on input "Search" at bounding box center [1370, 397] width 238 height 27
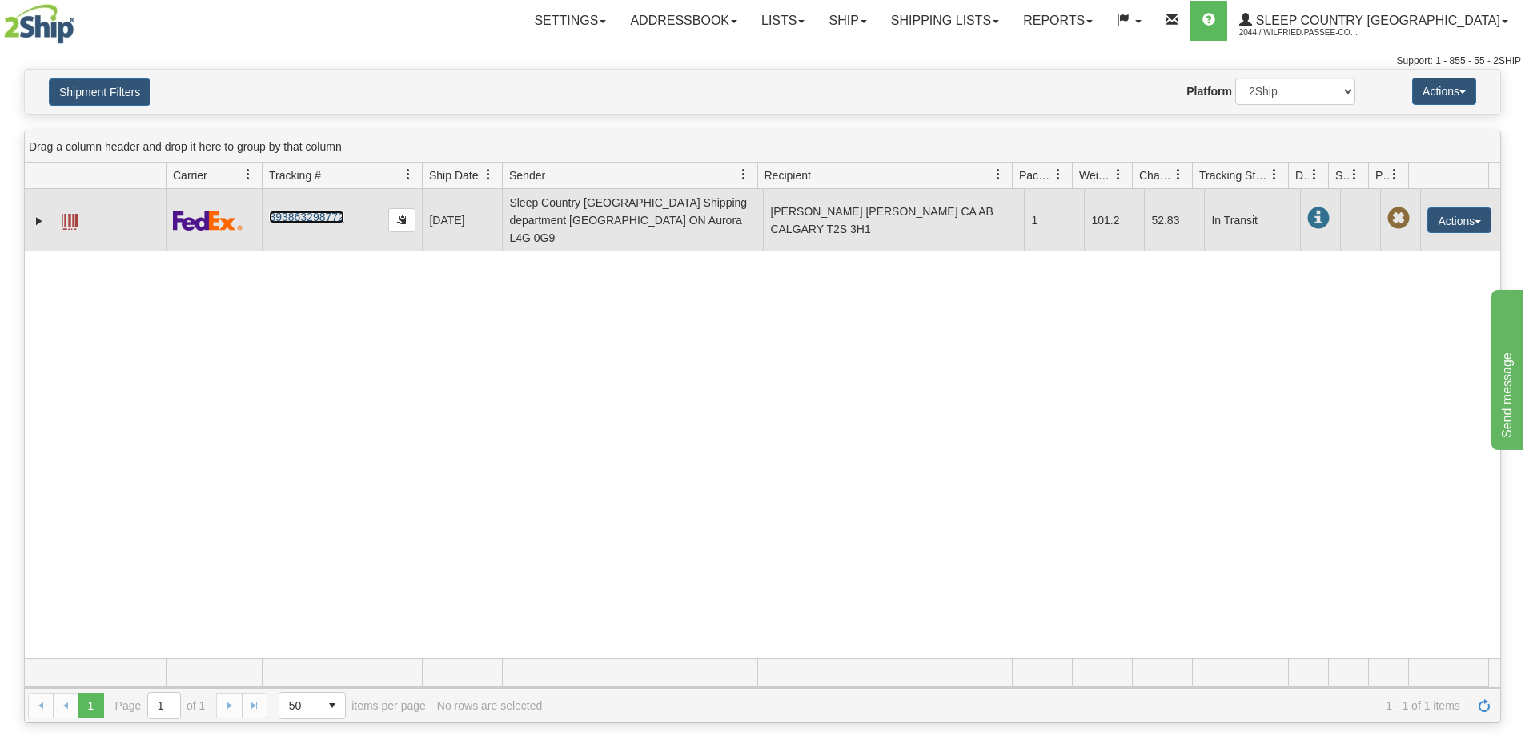
click at [303, 211] on link "393863298772" at bounding box center [306, 217] width 74 height 13
